Goal: Information Seeking & Learning: Learn about a topic

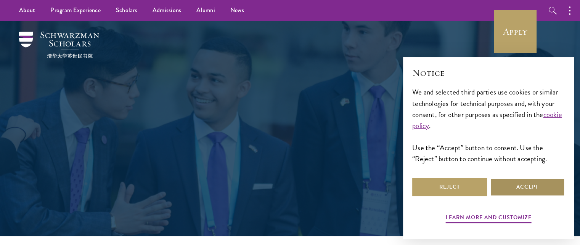
click at [521, 186] on button "Accept" at bounding box center [527, 187] width 75 height 18
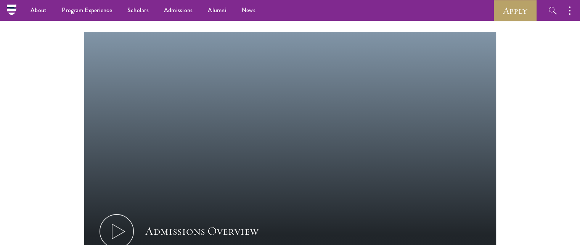
scroll to position [191, 0]
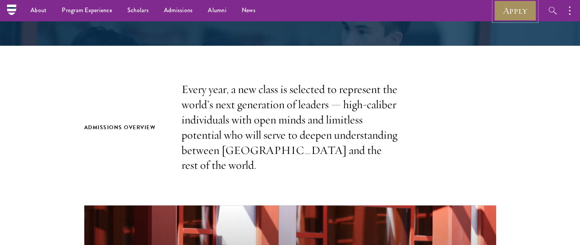
click at [521, 11] on link "Apply" at bounding box center [515, 10] width 43 height 21
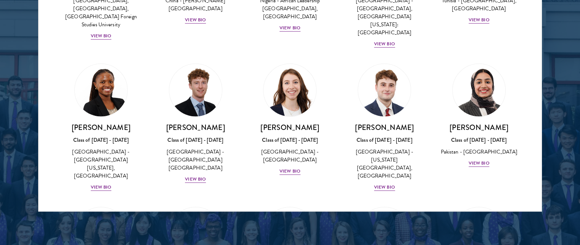
scroll to position [2593, 0]
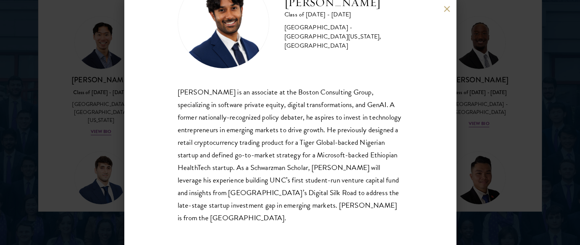
scroll to position [48, 0]
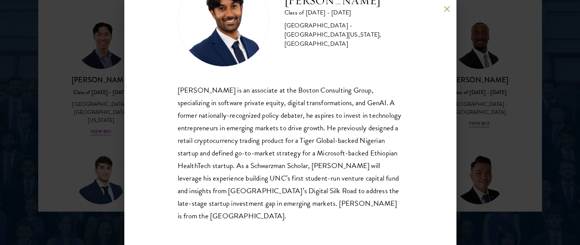
click at [447, 9] on button at bounding box center [447, 9] width 6 height 6
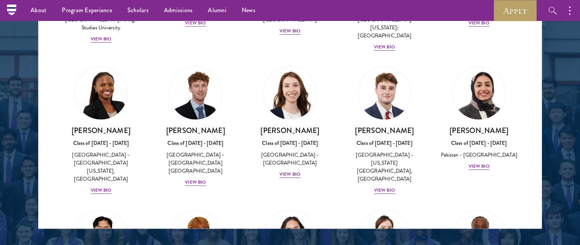
scroll to position [2379, 0]
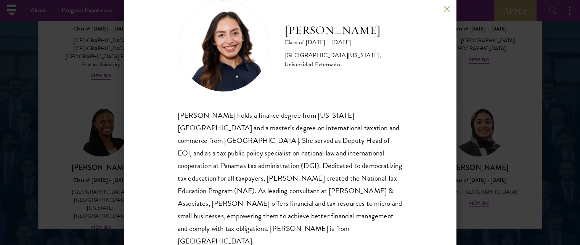
scroll to position [35, 0]
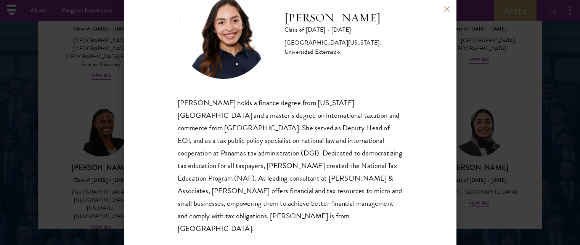
click at [448, 10] on button at bounding box center [447, 9] width 6 height 6
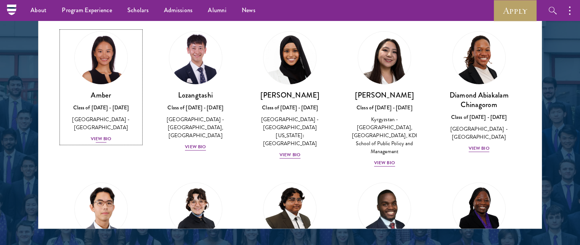
click at [103, 135] on div "View Bio" at bounding box center [101, 138] width 21 height 7
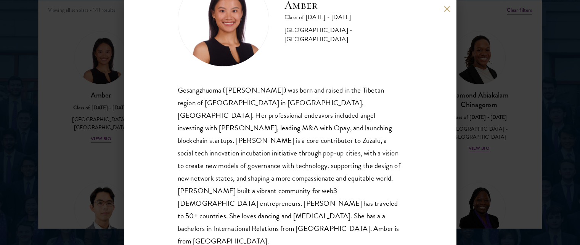
scroll to position [1051, 0]
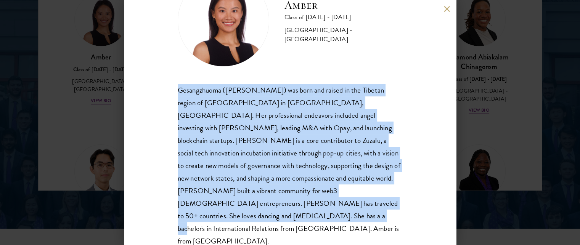
drag, startPoint x: 246, startPoint y: 217, endPoint x: 172, endPoint y: 87, distance: 149.4
click at [172, 87] on div "Amber Class of [DATE] - [DATE] [GEOGRAPHIC_DATA] - [GEOGRAPHIC_DATA] Gesangzhuo…" at bounding box center [290, 122] width 332 height 245
copy div "Gesangzhuoma ([PERSON_NAME]) was born and raised in the Tibetan region of [GEOG…"
